Goal: Transaction & Acquisition: Purchase product/service

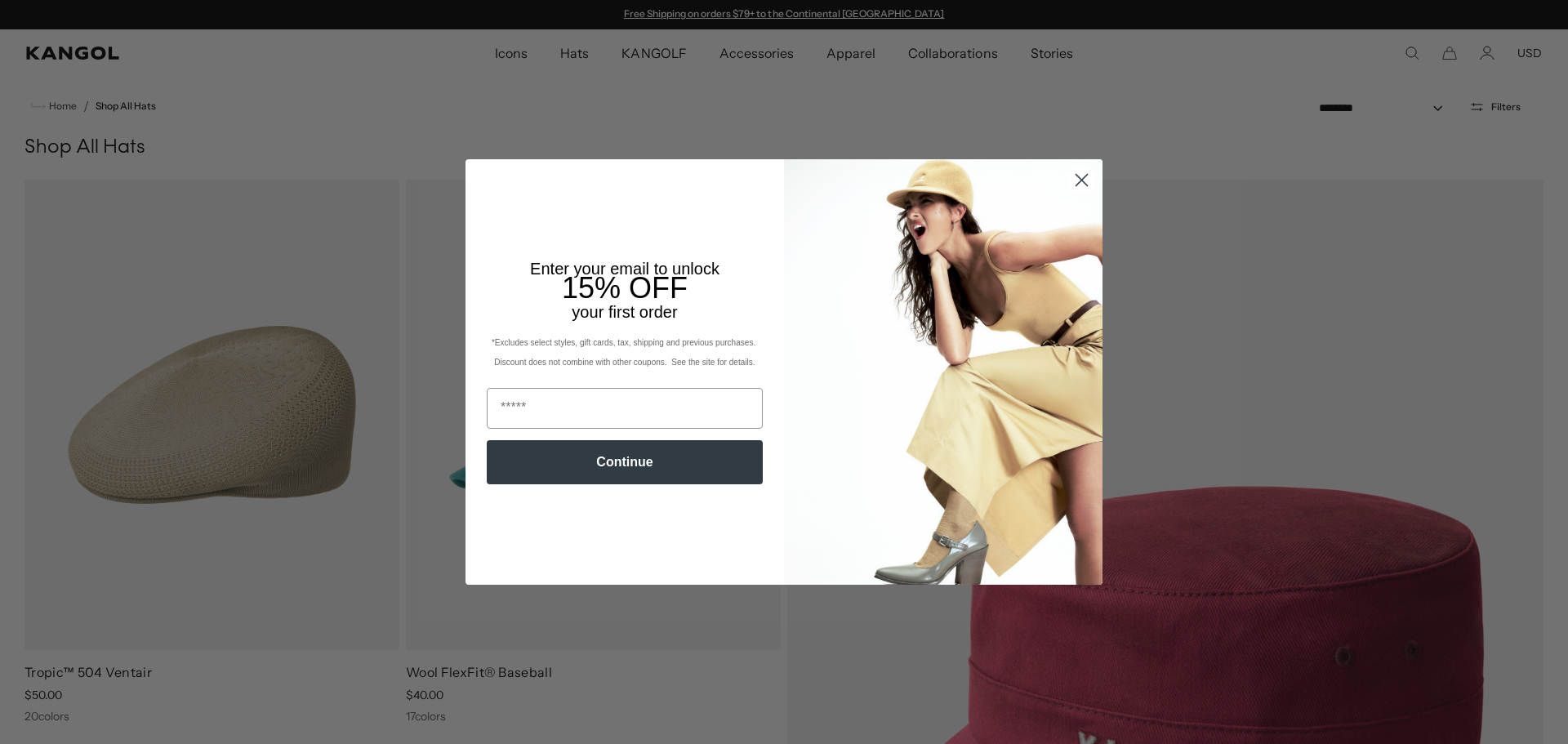
click at [1073, 177] on circle "Close dialog" at bounding box center [1081, 180] width 27 height 27
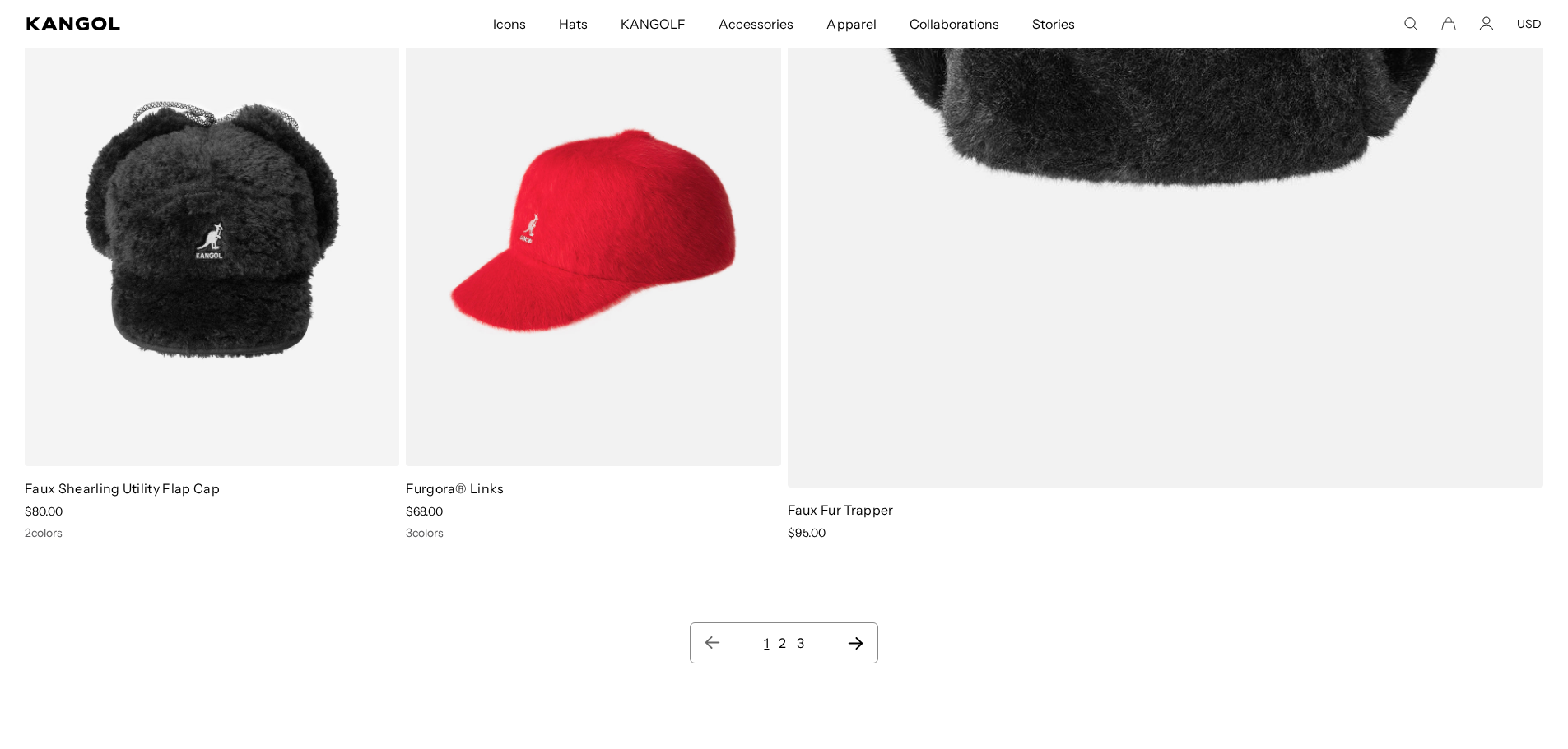
click at [863, 643] on icon "Next page" at bounding box center [855, 643] width 17 height 17
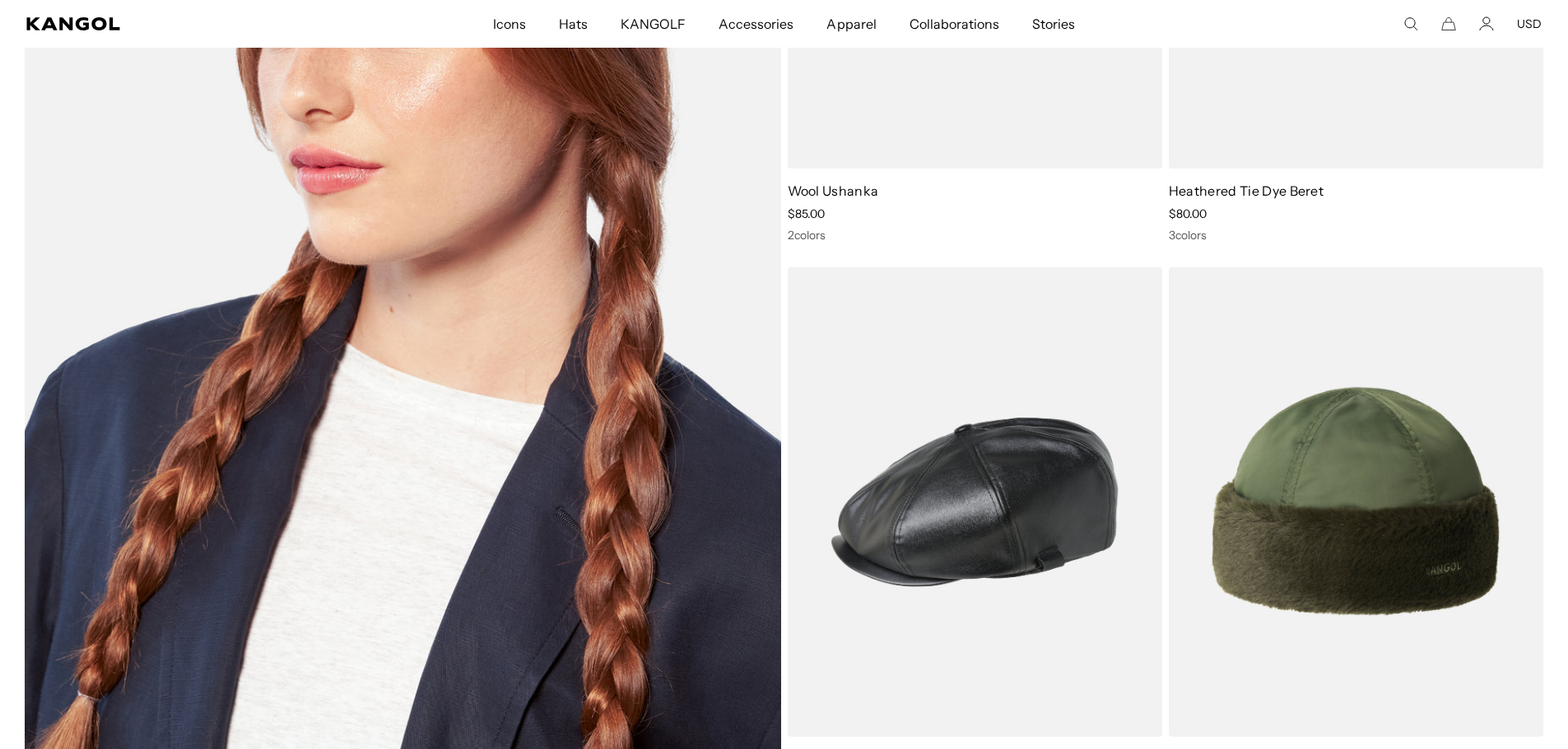
drag, startPoint x: 855, startPoint y: 336, endPoint x: 452, endPoint y: 509, distance: 438.6
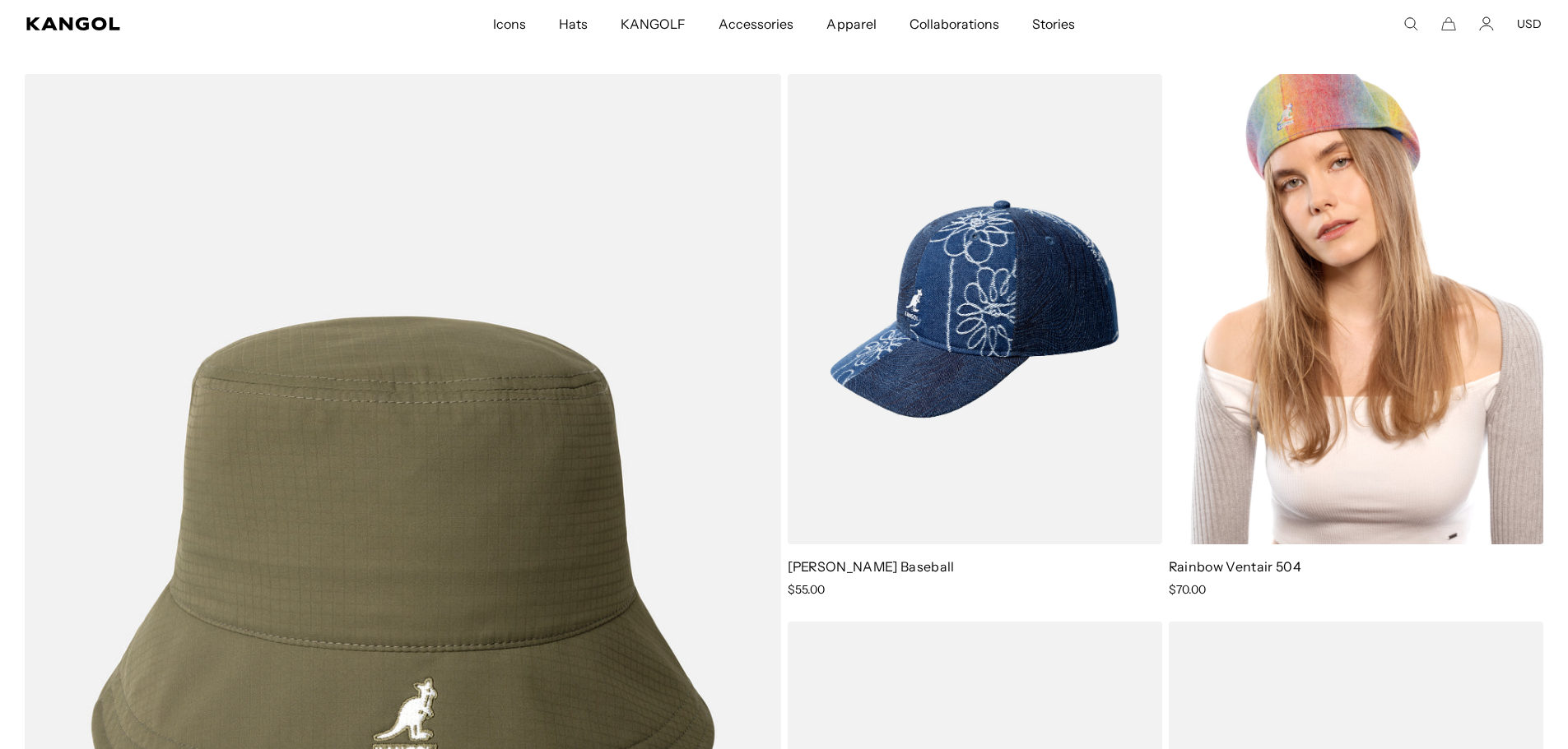
click at [1388, 228] on img at bounding box center [1355, 309] width 374 height 471
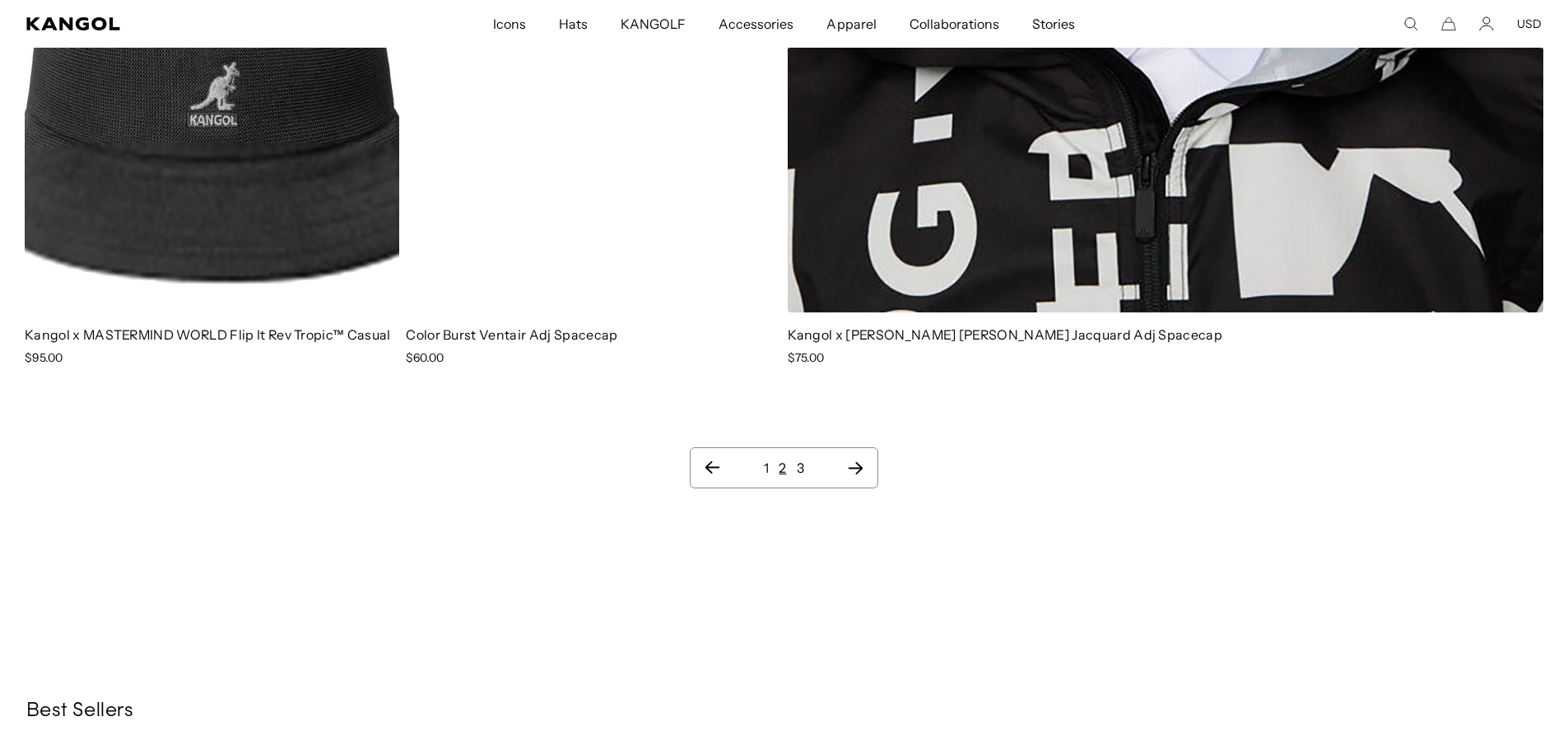
scroll to position [21800, 0]
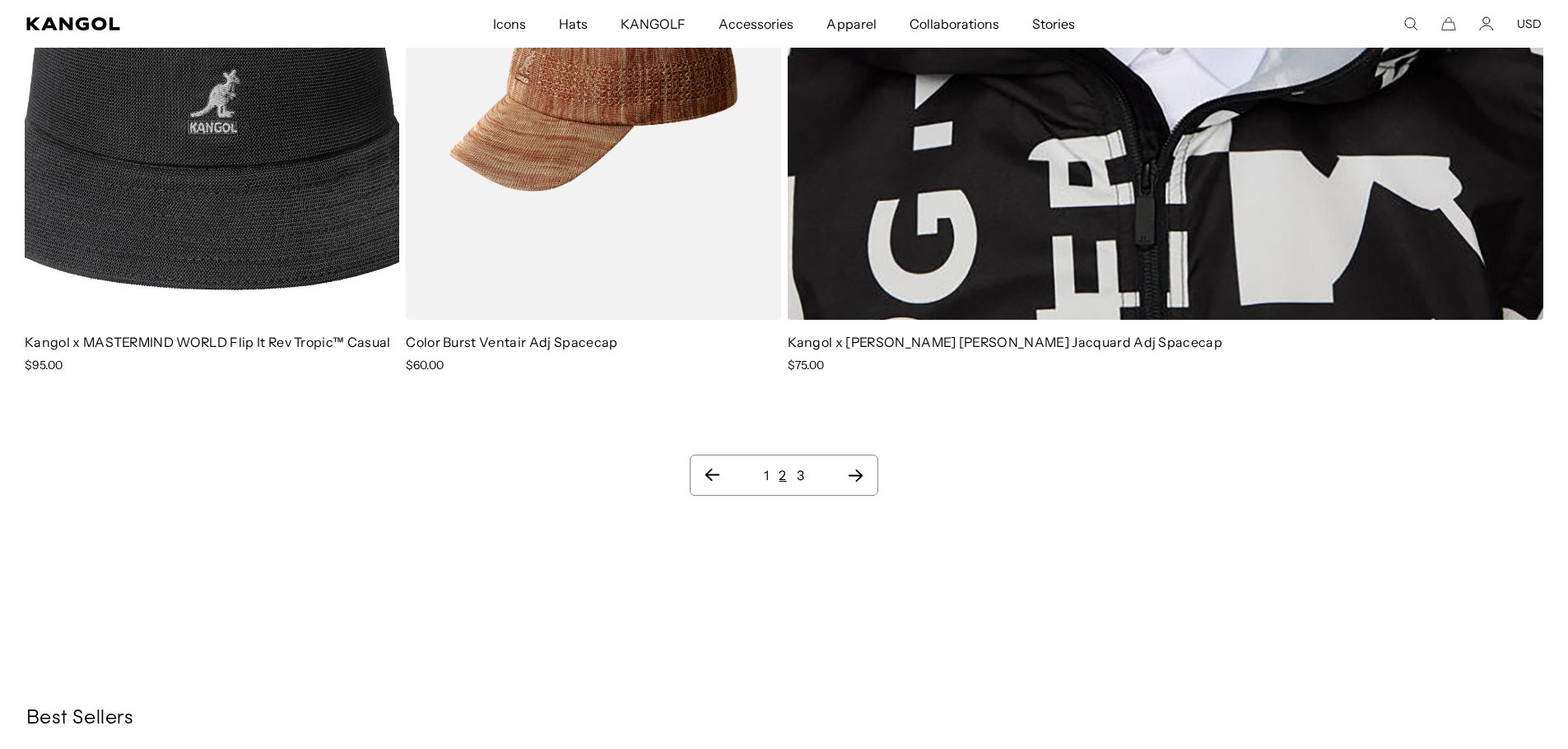
click at [854, 467] on icon "Next page" at bounding box center [855, 475] width 17 height 17
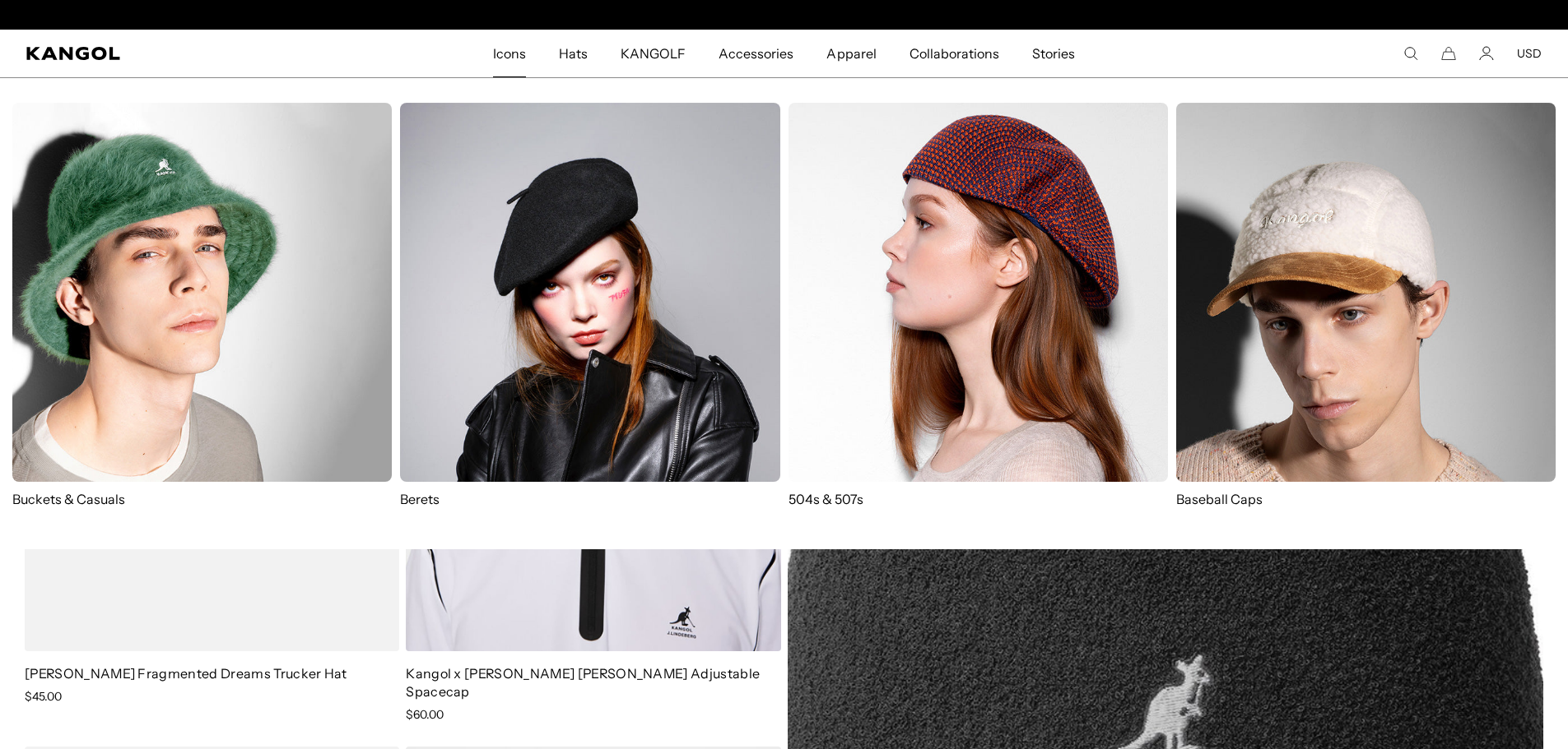
scroll to position [0, 339]
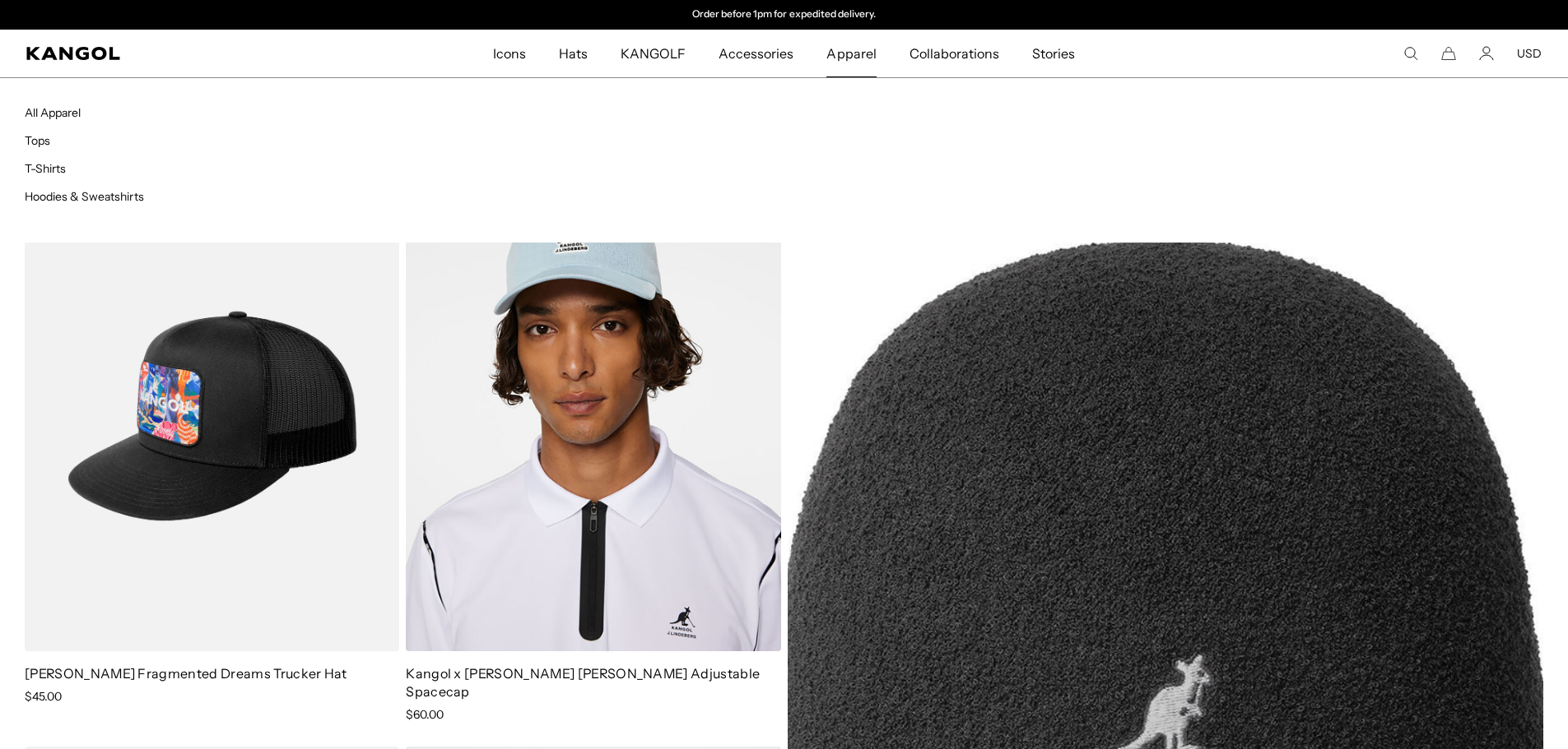
click at [837, 77] on span "Apparel" at bounding box center [851, 53] width 50 height 48
